Goal: Task Accomplishment & Management: Use online tool/utility

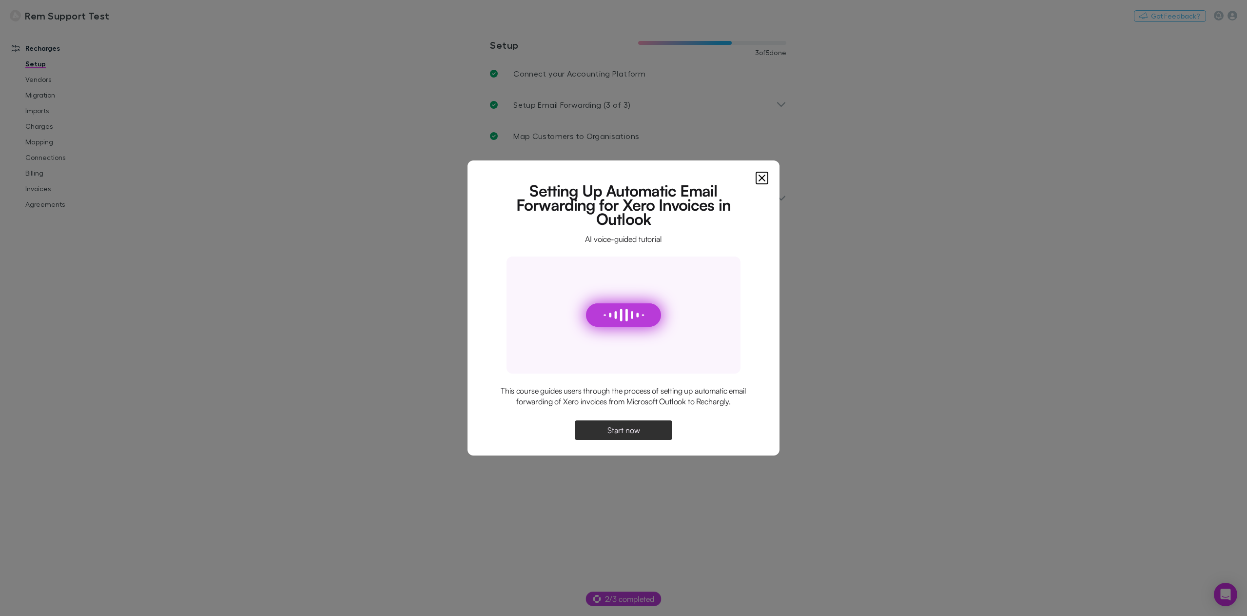
click at [631, 433] on span "Start now" at bounding box center [624, 430] width 33 height 8
click at [762, 176] on icon "Close" at bounding box center [762, 178] width 12 height 12
click at [649, 434] on button "Start now" at bounding box center [624, 430] width 98 height 20
